Goal: Transaction & Acquisition: Purchase product/service

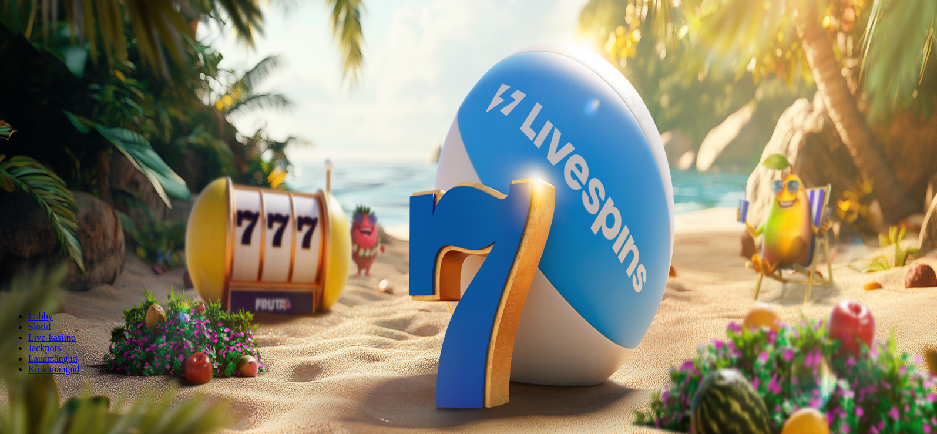
click at [52, 47] on span "Sissemakse" at bounding box center [30, 42] width 42 height 9
click at [88, 269] on input "***" at bounding box center [46, 275] width 83 height 12
type input "*"
type input "**"
click at [83, 292] on button "MÄNGU TEEKOND" at bounding box center [44, 298] width 79 height 12
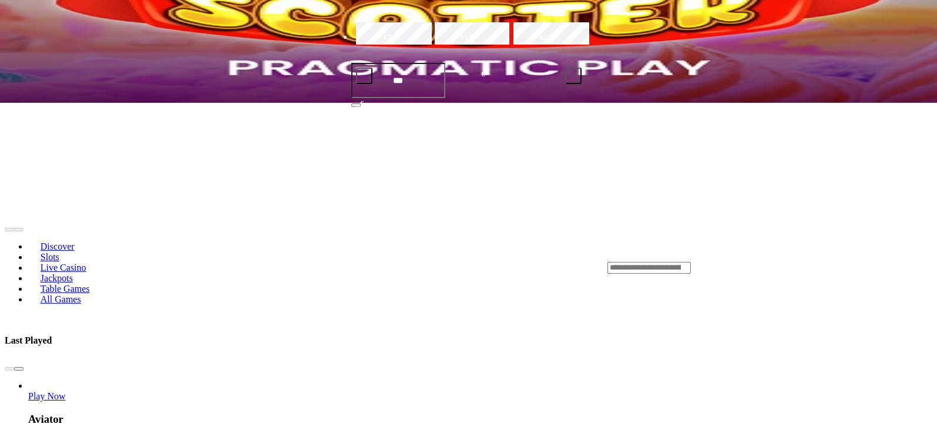
scroll to position [470, 0]
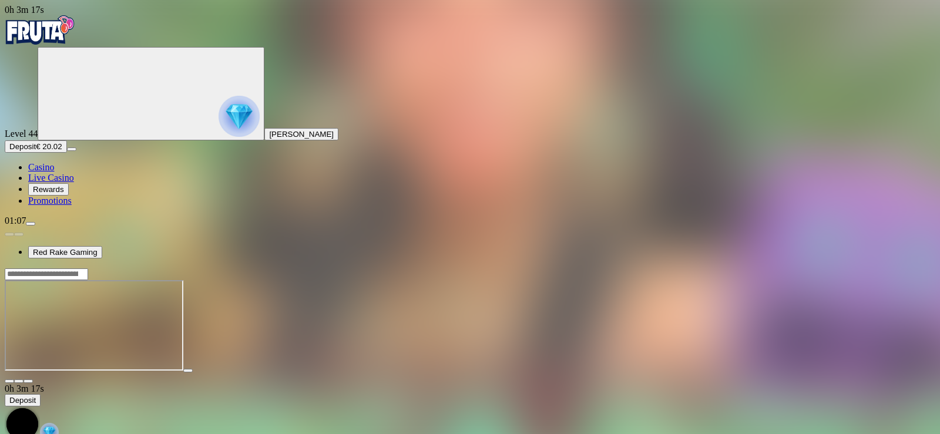
click at [9, 381] on span "close icon" at bounding box center [9, 381] width 0 height 0
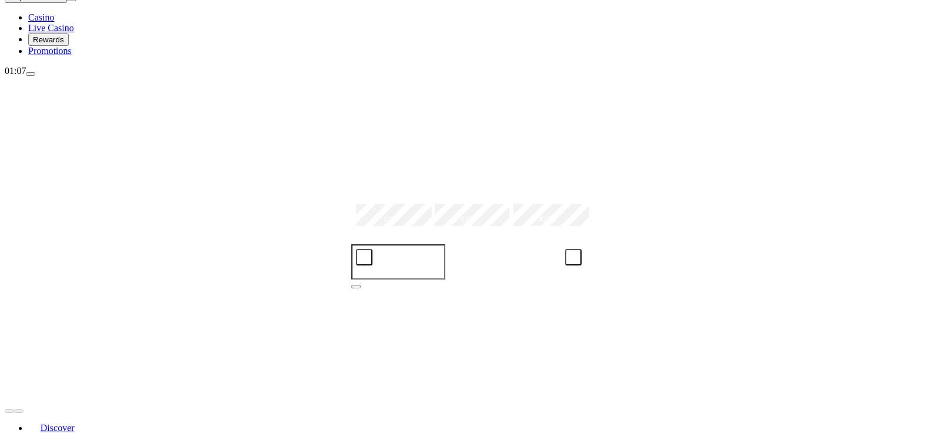
scroll to position [176, 0]
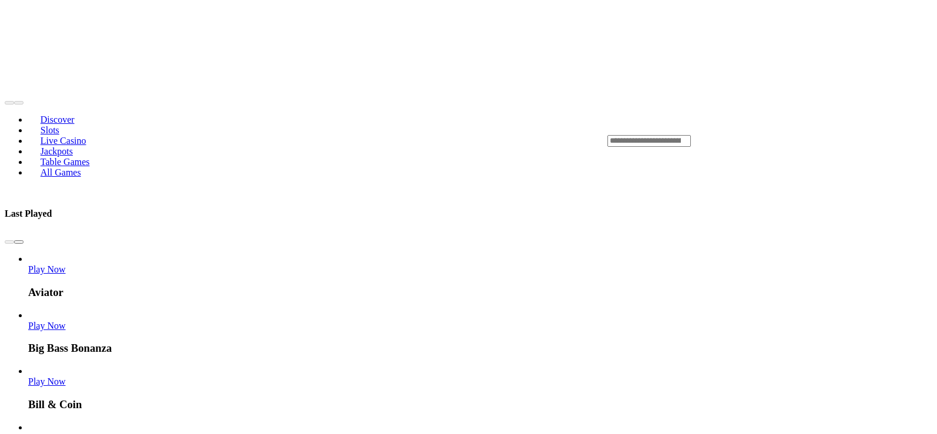
scroll to position [470, 0]
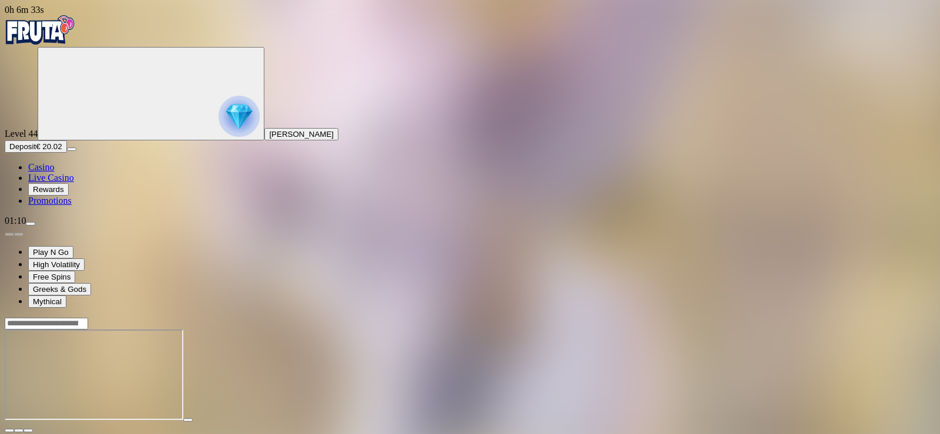
click at [9, 431] on span "close icon" at bounding box center [9, 431] width 0 height 0
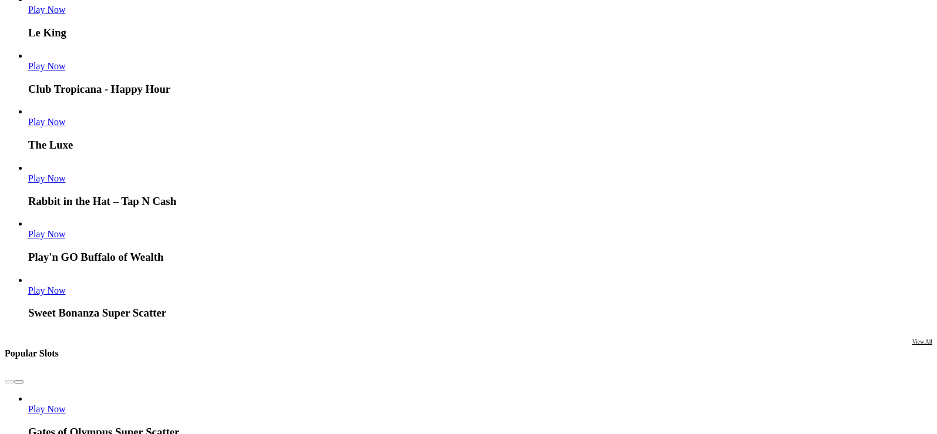
scroll to position [999, 0]
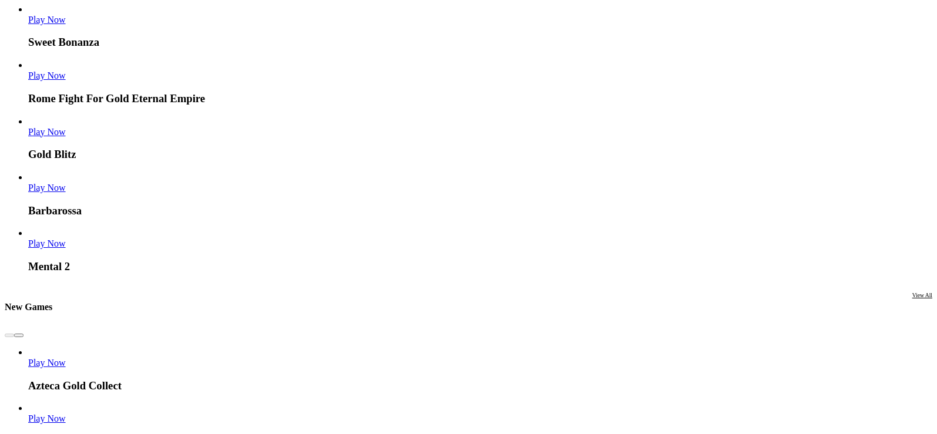
scroll to position [1905, 0]
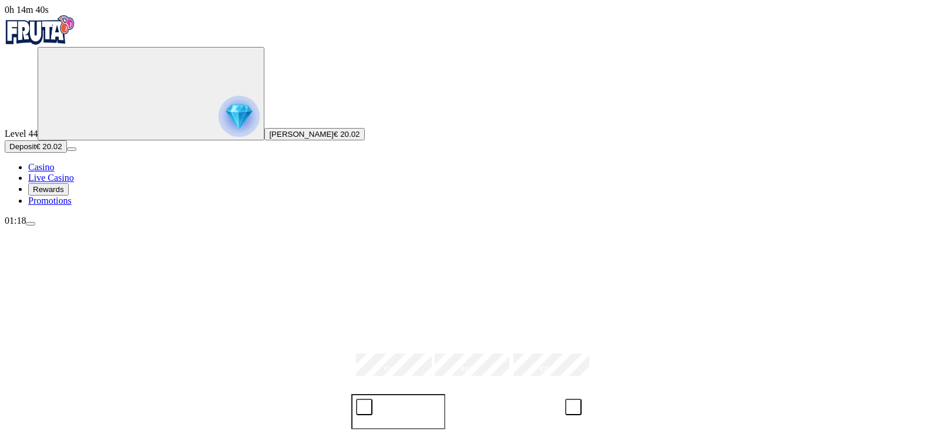
click at [67, 153] on button "Deposit € 20.02" at bounding box center [36, 146] width 62 height 12
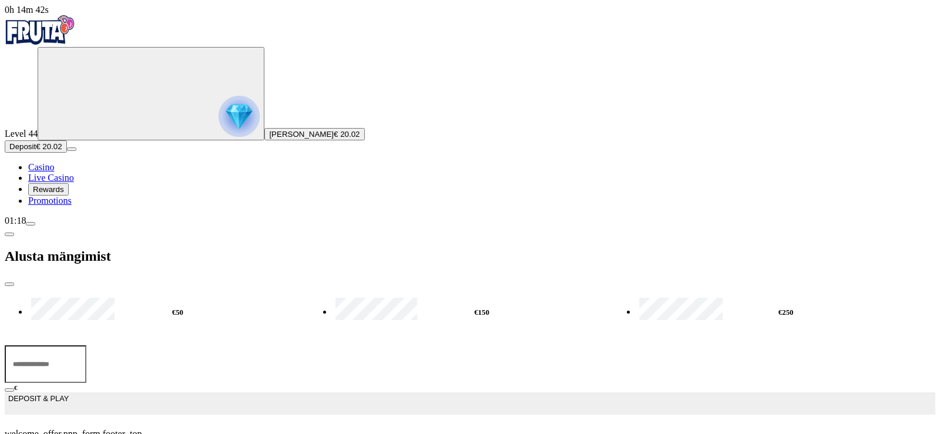
click at [86, 346] on input "***" at bounding box center [46, 365] width 82 height 38
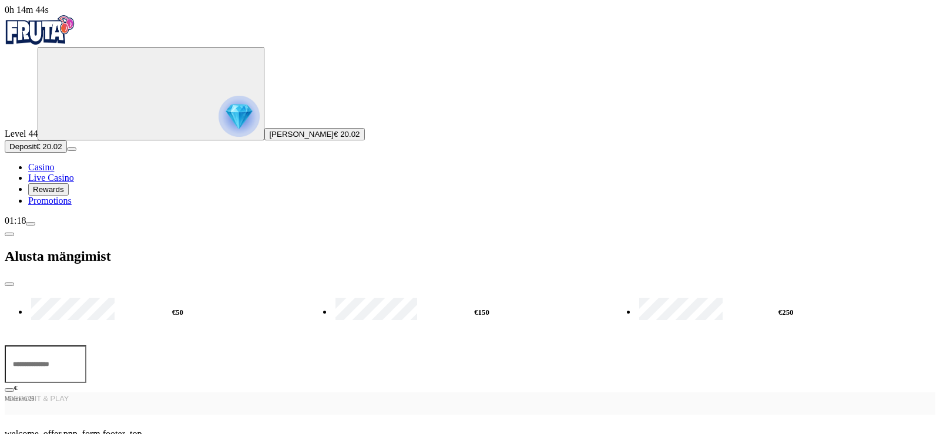
type input "*"
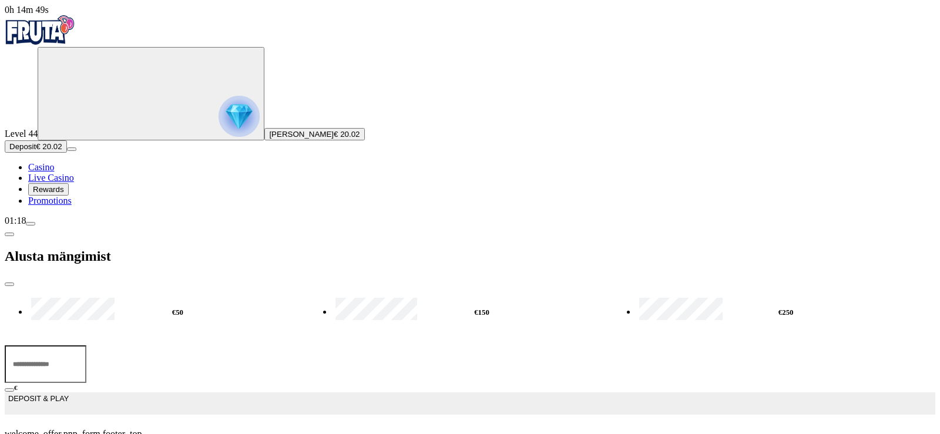
type input "**"
click at [187, 393] on button "DEPOSIT & PLAY" at bounding box center [470, 404] width 931 height 22
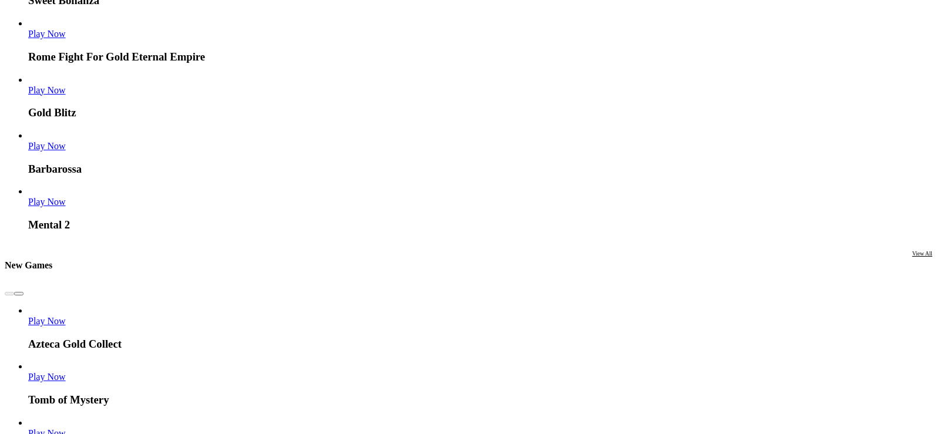
scroll to position [1822, 0]
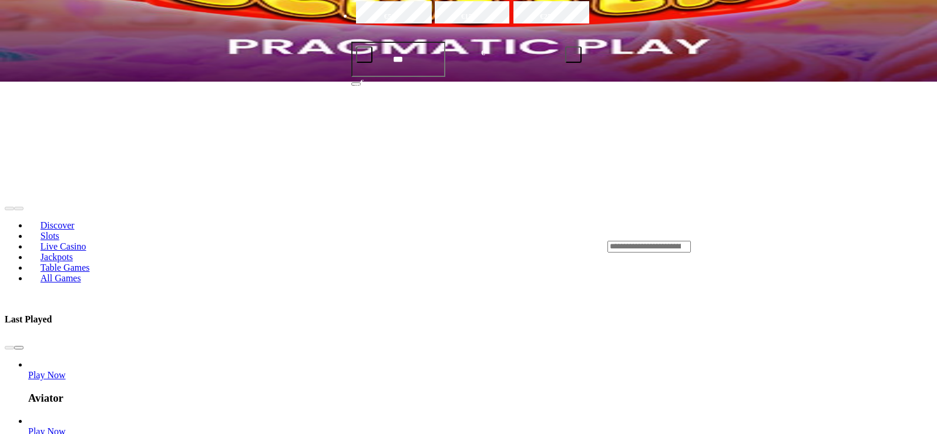
scroll to position [176, 0]
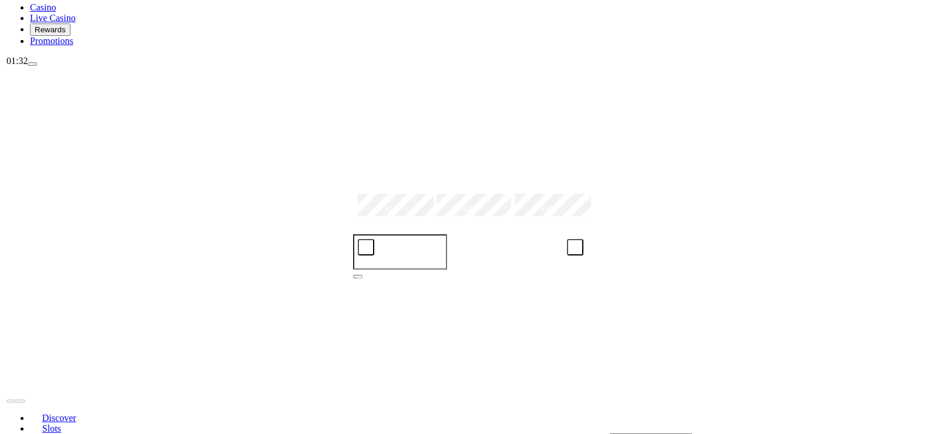
scroll to position [176, 0]
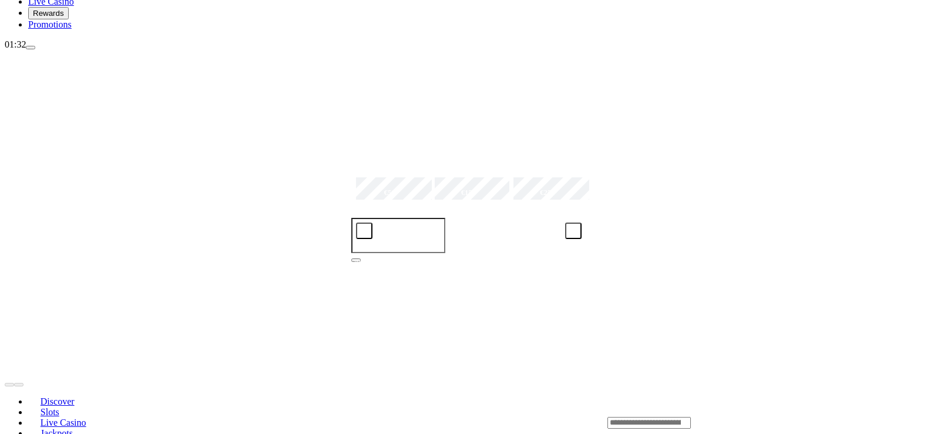
click at [31, 48] on span "menu icon" at bounding box center [31, 48] width 0 height 0
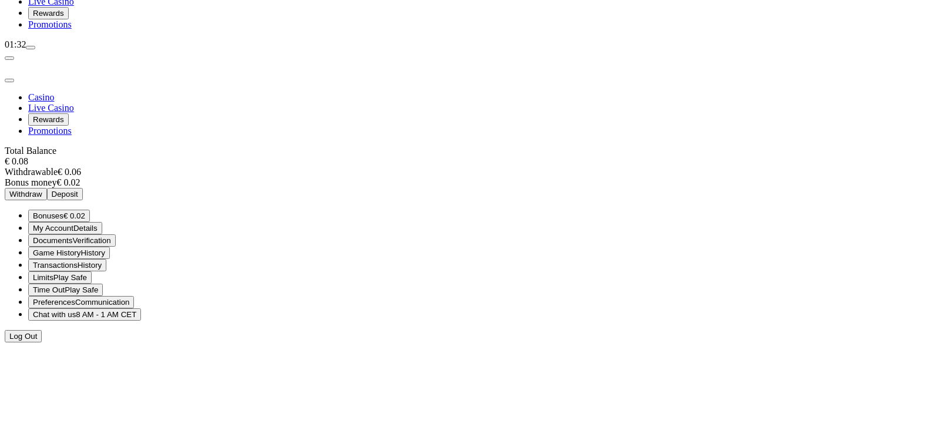
click at [37, 341] on span "Log Out" at bounding box center [23, 336] width 28 height 9
